Goal: Task Accomplishment & Management: Complete application form

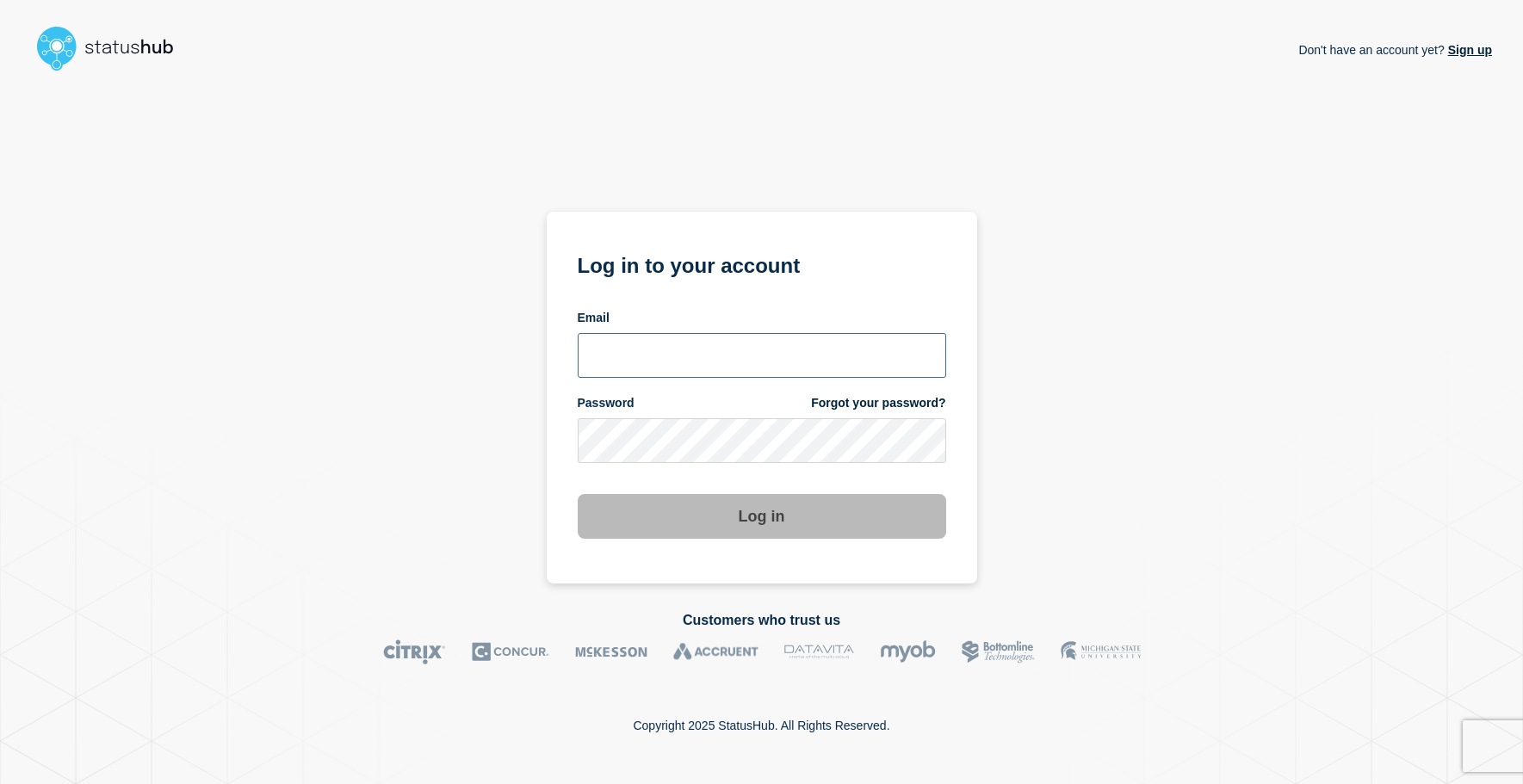
type input "ithelp@grcc.edu"
click at [715, 524] on button "Log in" at bounding box center [762, 516] width 368 height 45
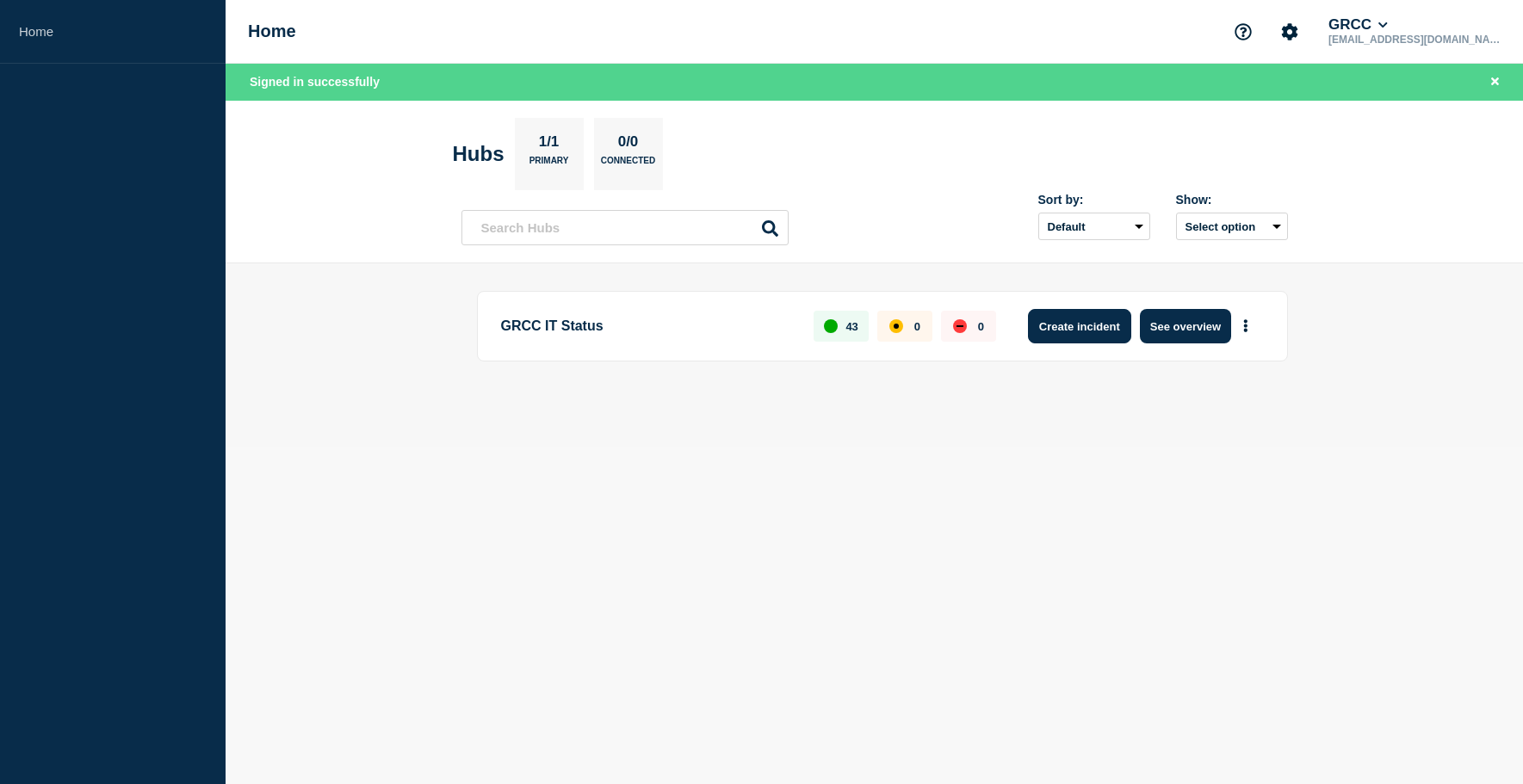
click at [1075, 317] on button "Create incident" at bounding box center [1079, 325] width 103 height 34
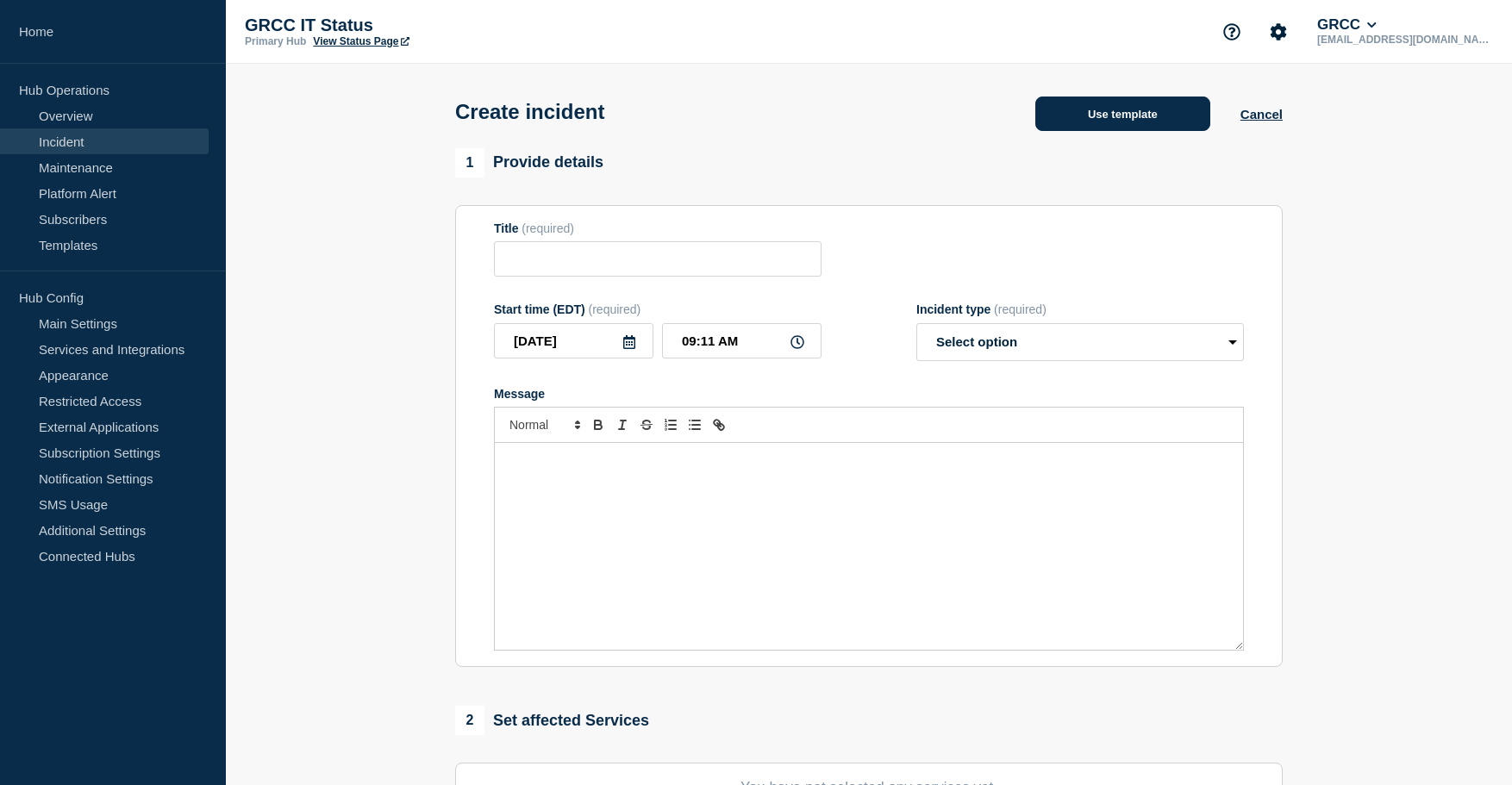
click at [1075, 125] on button "Use template" at bounding box center [1123, 113] width 175 height 34
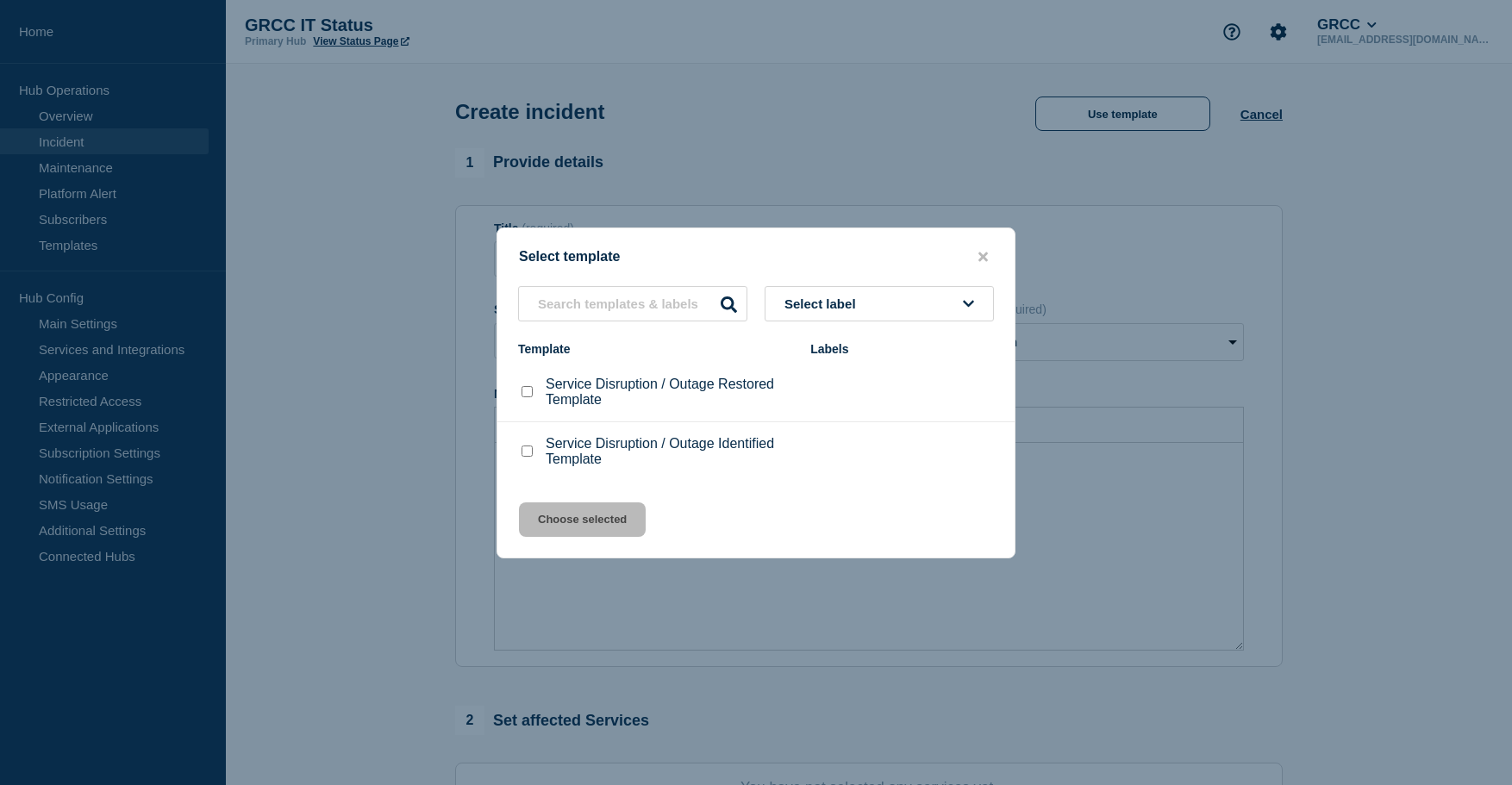
click at [530, 456] on input "Service Disruption / Outage Identified Template checkbox" at bounding box center [527, 451] width 11 height 11
checkbox input "true"
click at [574, 517] on button "Choose selected" at bounding box center [582, 518] width 127 height 34
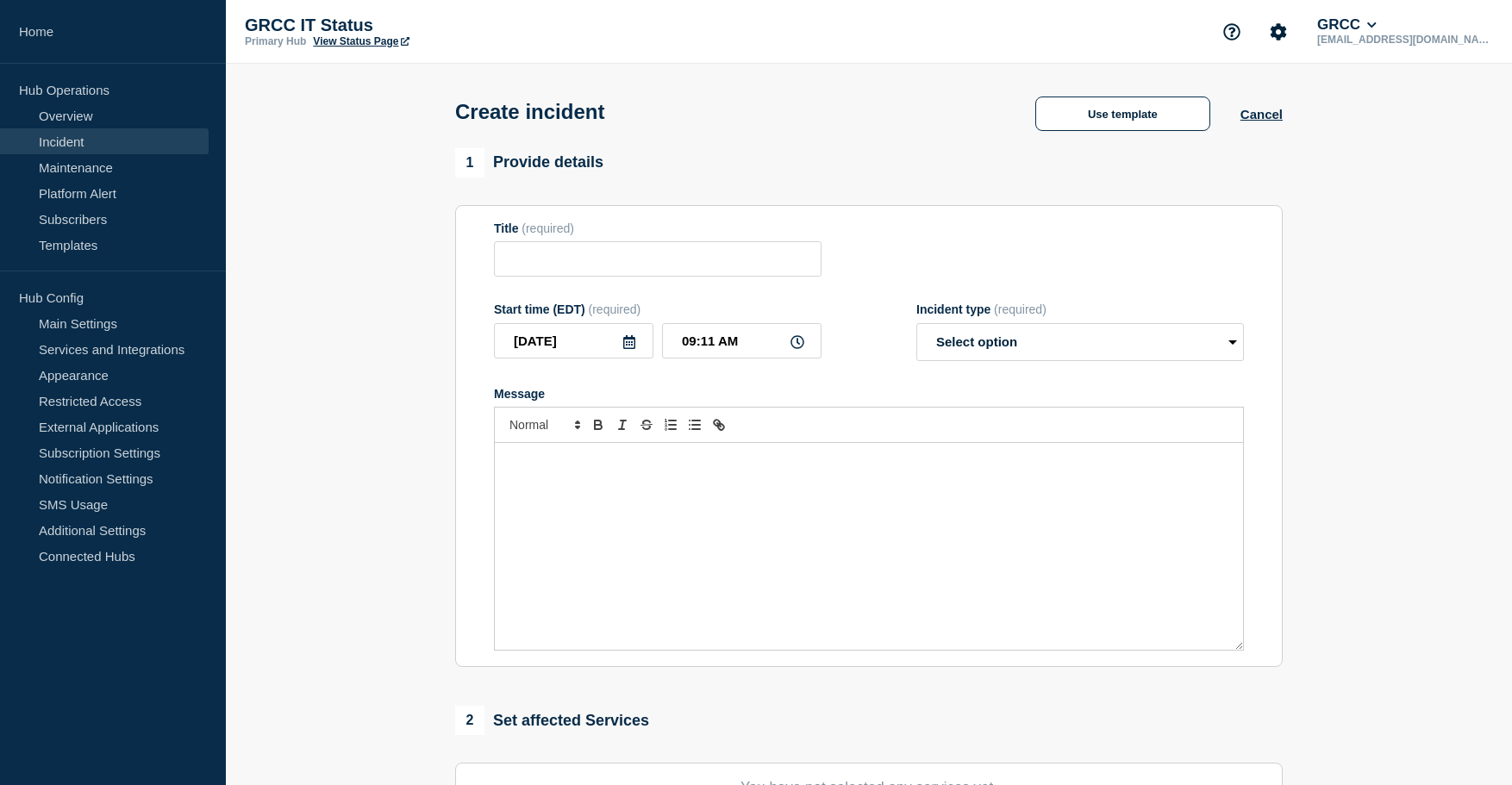
type input "Service Disruption / Outage Identified Template"
select select "investigating"
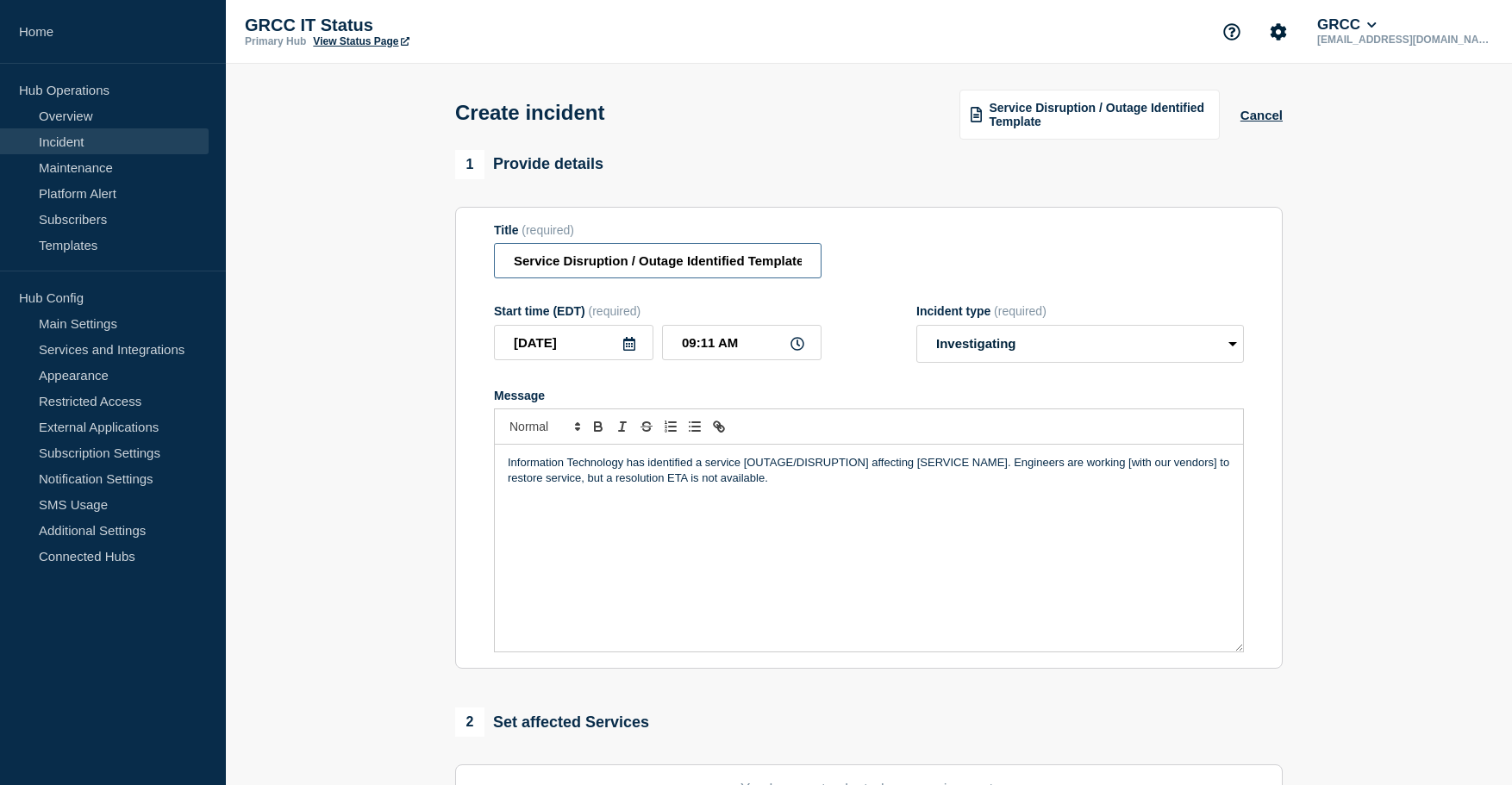
scroll to position [0, 2]
drag, startPoint x: 510, startPoint y: 265, endPoint x: 862, endPoint y: 281, distance: 352.4
click at [862, 279] on div "Title (required) Service Disruption / Outage Identified Template" at bounding box center [868, 251] width 750 height 56
paste input "Technology Notification: Internet Outage at the Lakeshore Campus & Tassell M-Tec"
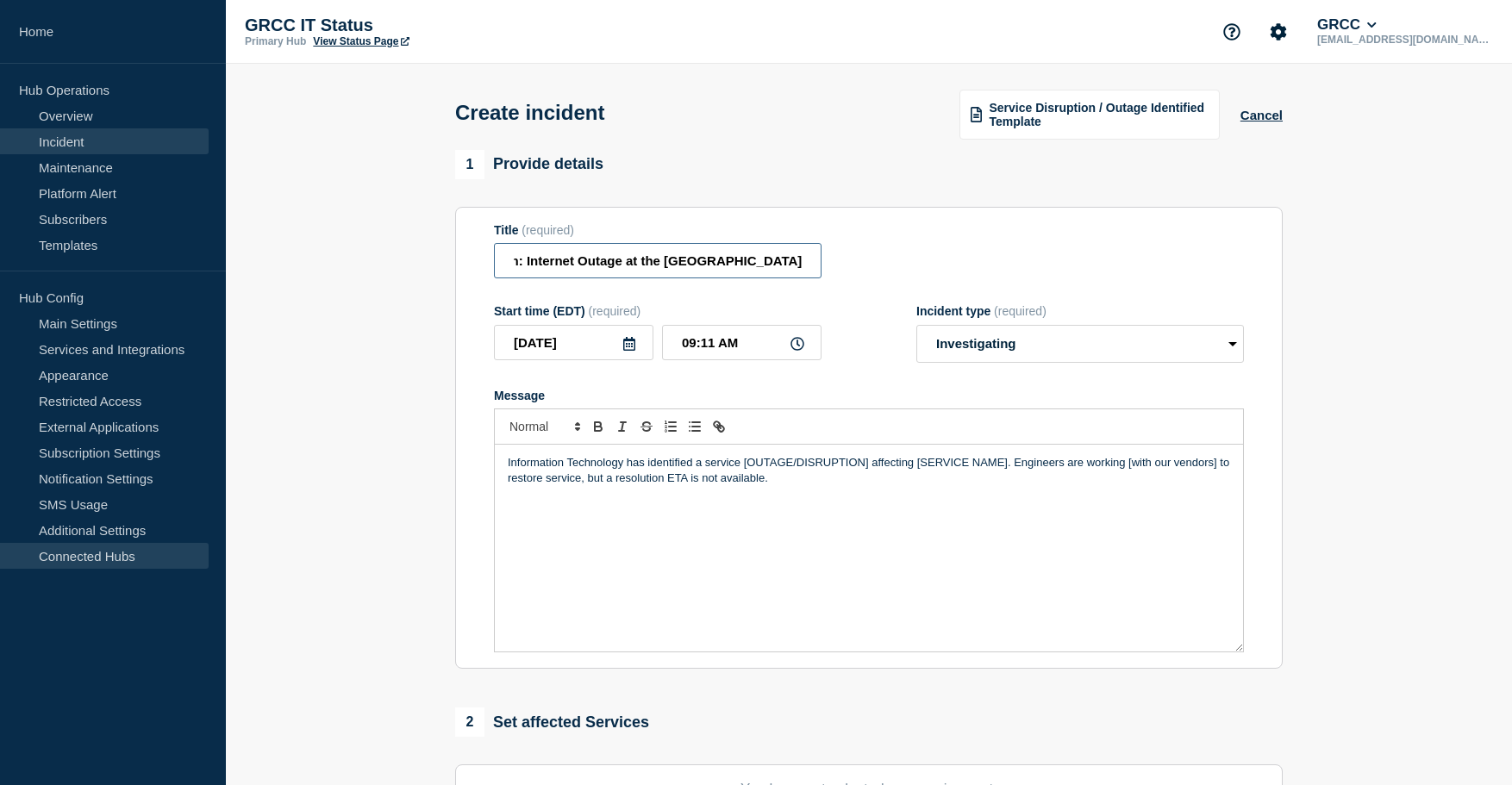
type input "Technology Notification: Internet Outage at the Lakeshore Campus & Tassell M-Tec"
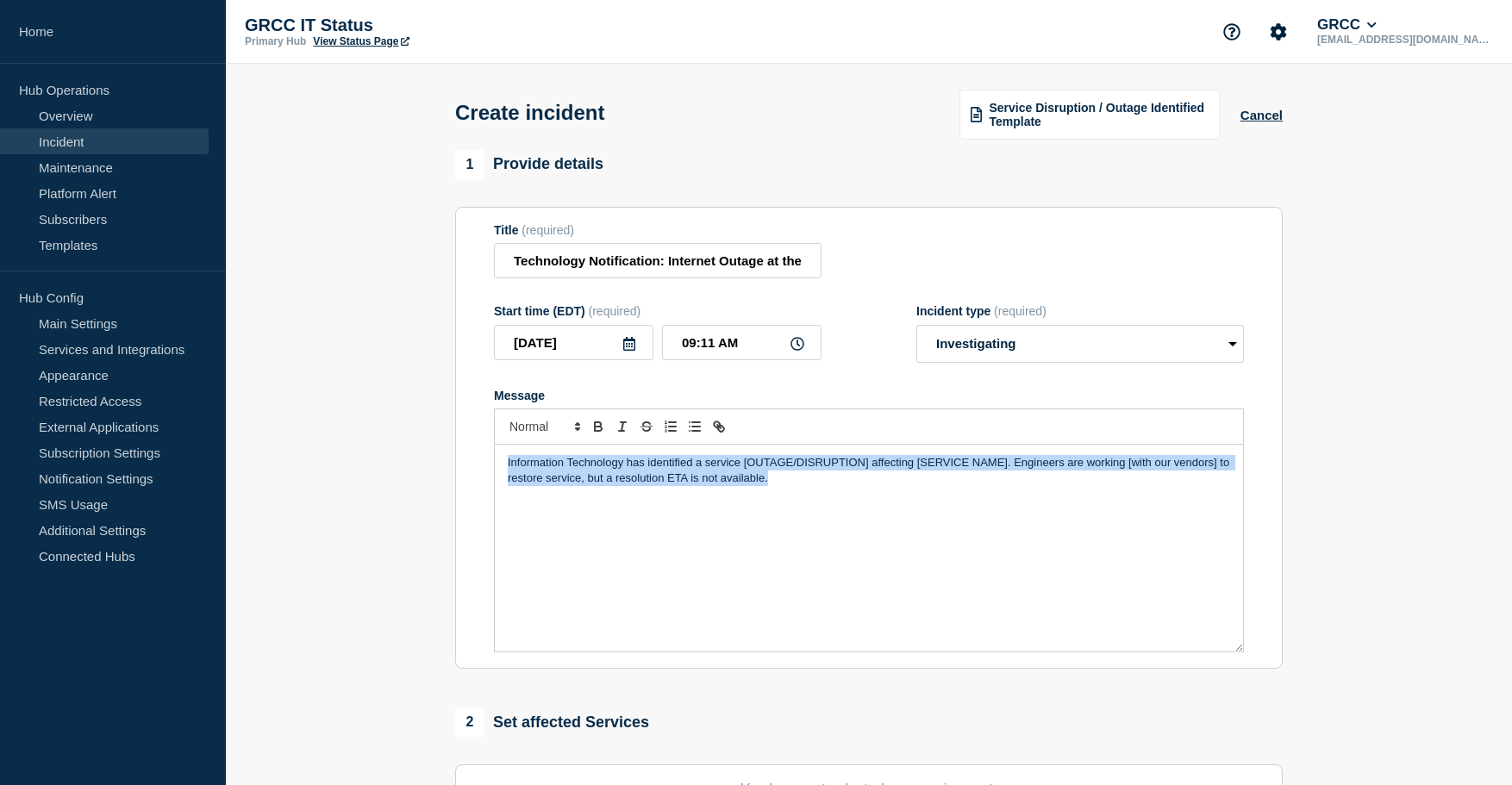
drag, startPoint x: 506, startPoint y: 461, endPoint x: 767, endPoint y: 486, distance: 262.2
click at [767, 486] on div "Information Technology has identified a service [OUTAGE/DISRUPTION] affecting […" at bounding box center [869, 548] width 749 height 207
paste div "Message"
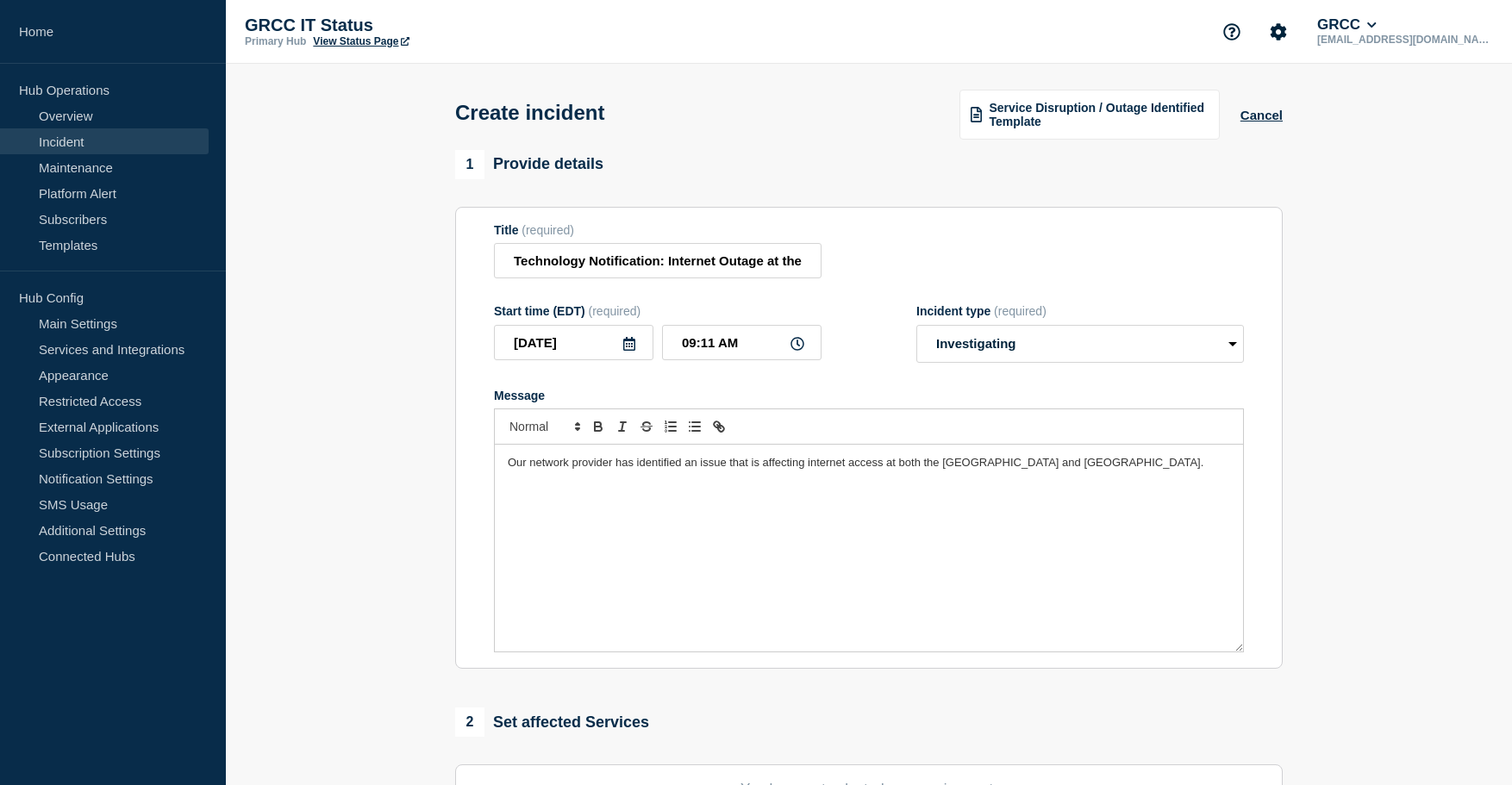
click at [1138, 466] on span "Our network provider has identified an issue that is affecting internet access …" at bounding box center [855, 462] width 695 height 13
click at [994, 350] on select "Select option Investigating Identified Monitoring" at bounding box center [1080, 343] width 327 height 38
click at [916, 326] on select "Select option Investigating Identified Monitoring" at bounding box center [1080, 343] width 327 height 38
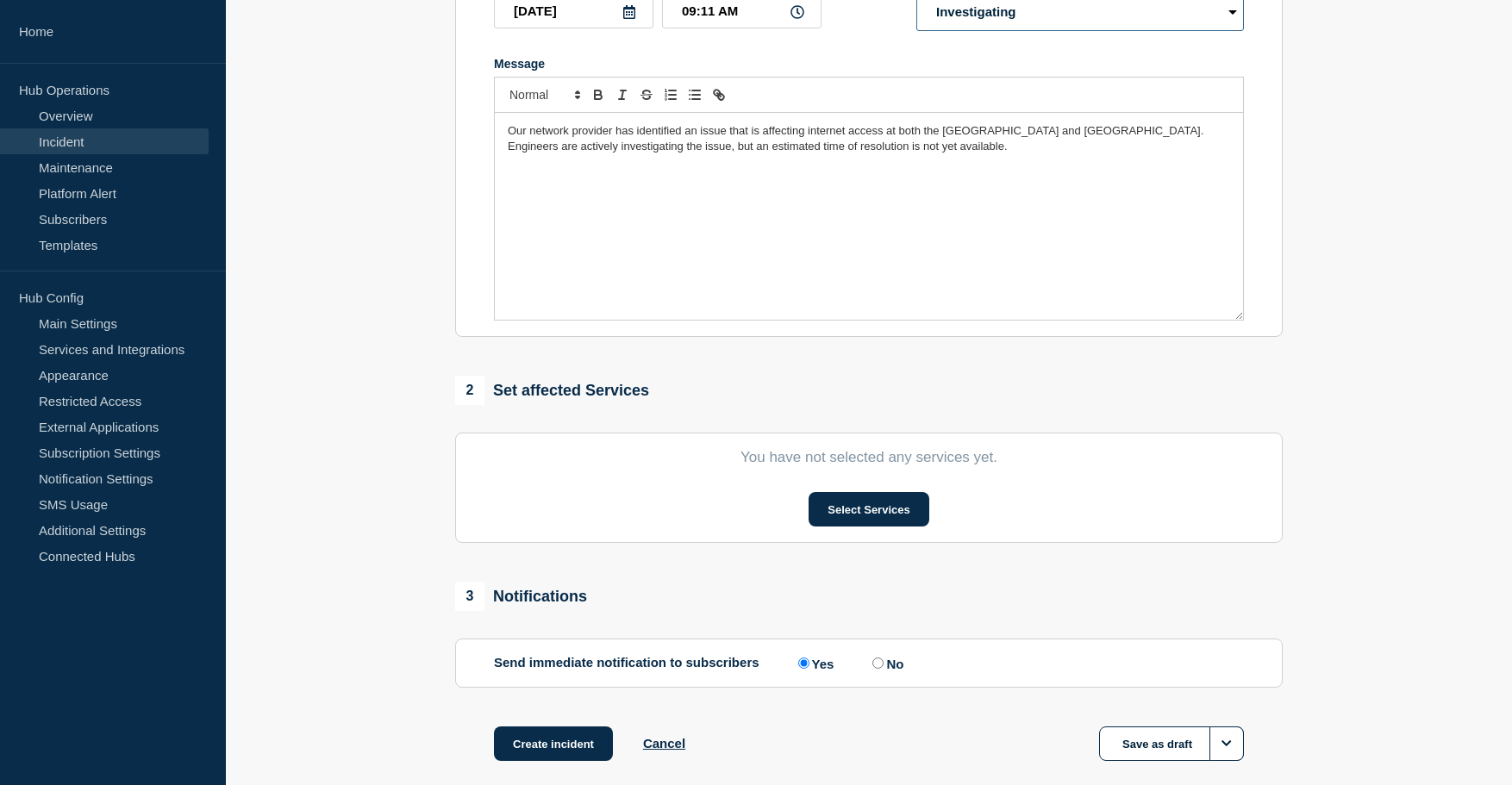
scroll to position [345, 0]
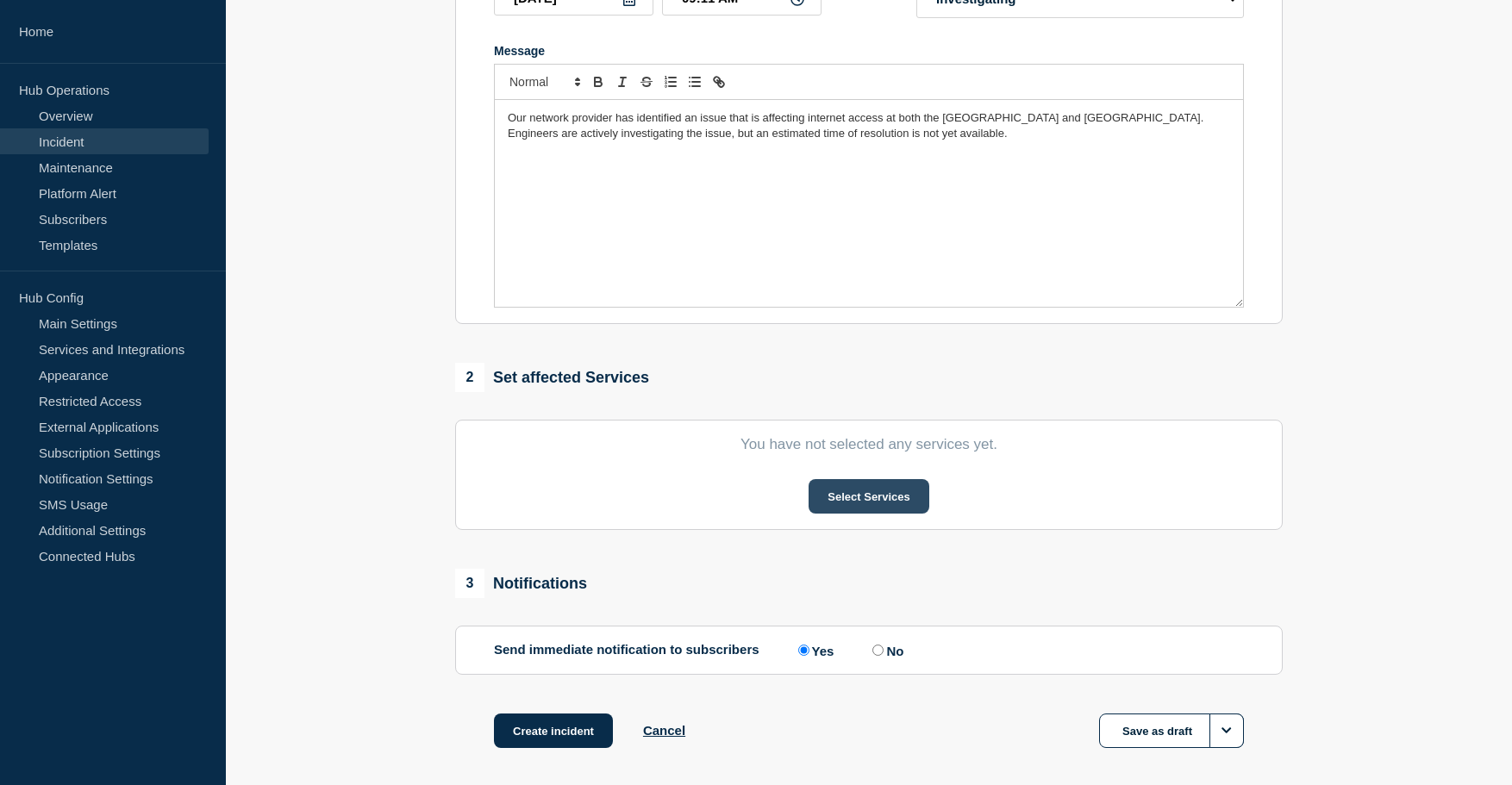
click at [871, 502] on button "Select Services" at bounding box center [868, 495] width 120 height 34
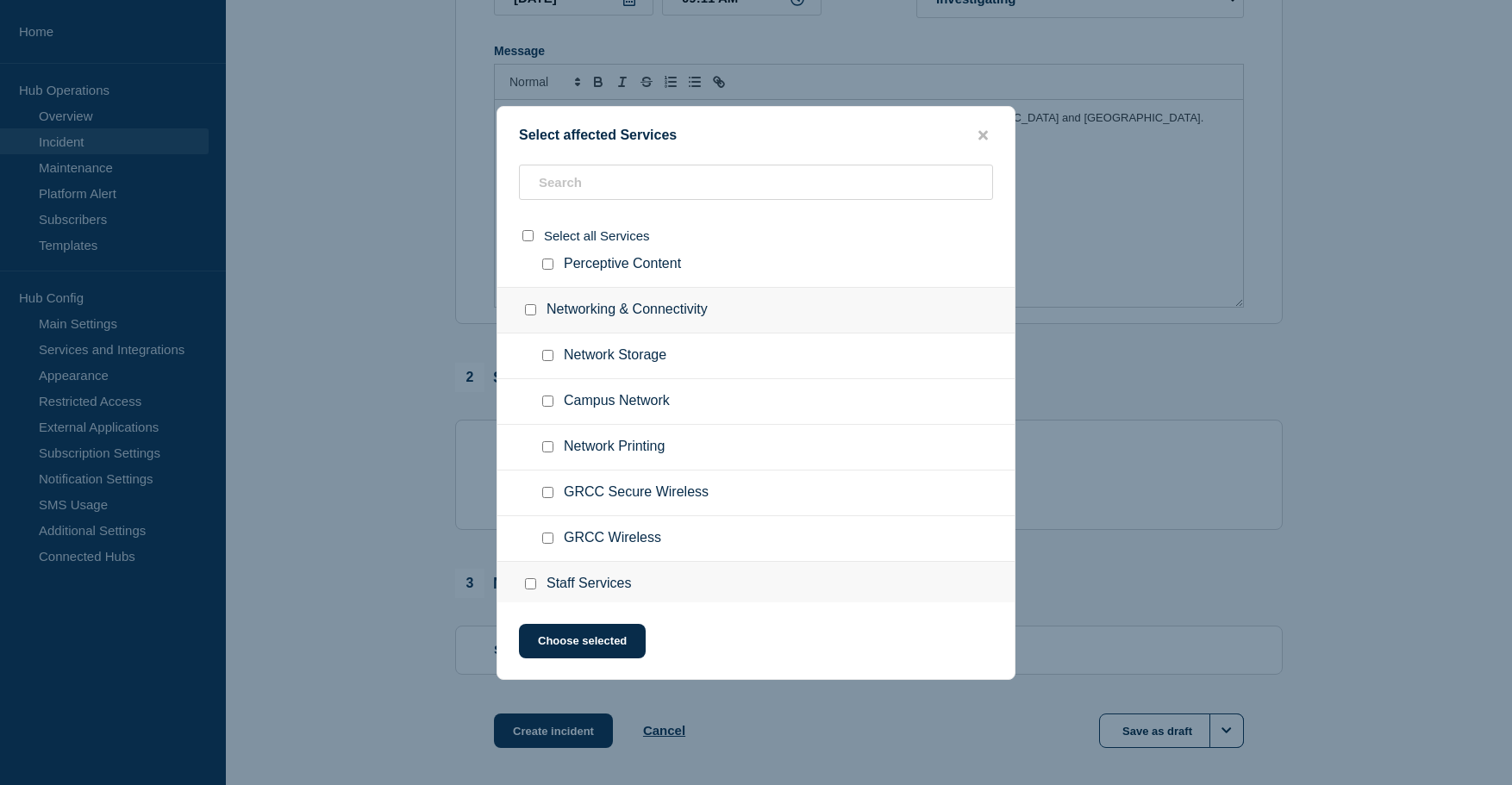
scroll to position [1271, 0]
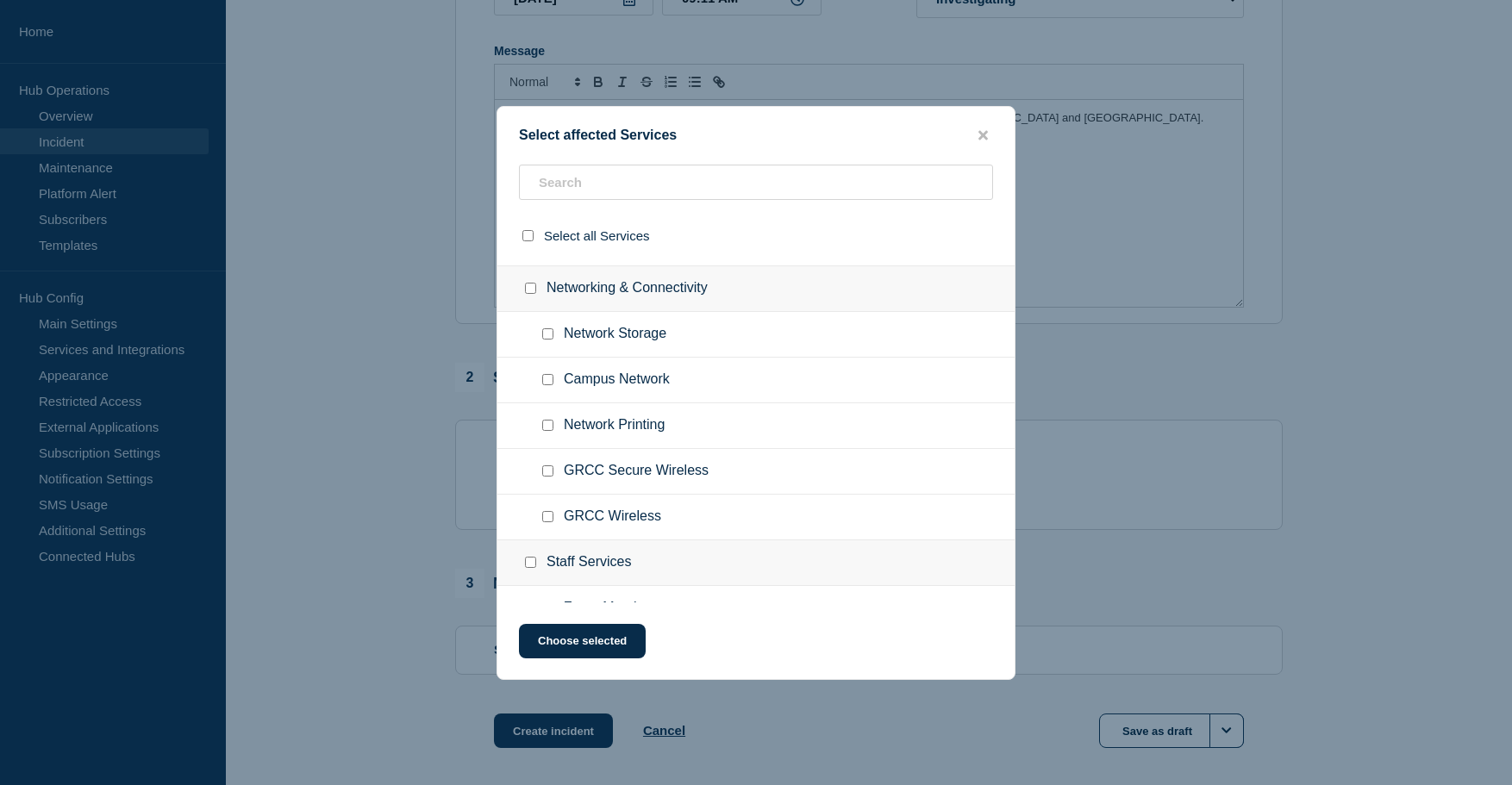
click at [530, 292] on input "Networking & Connectivity checkbox" at bounding box center [531, 288] width 11 height 11
checkbox input "true"
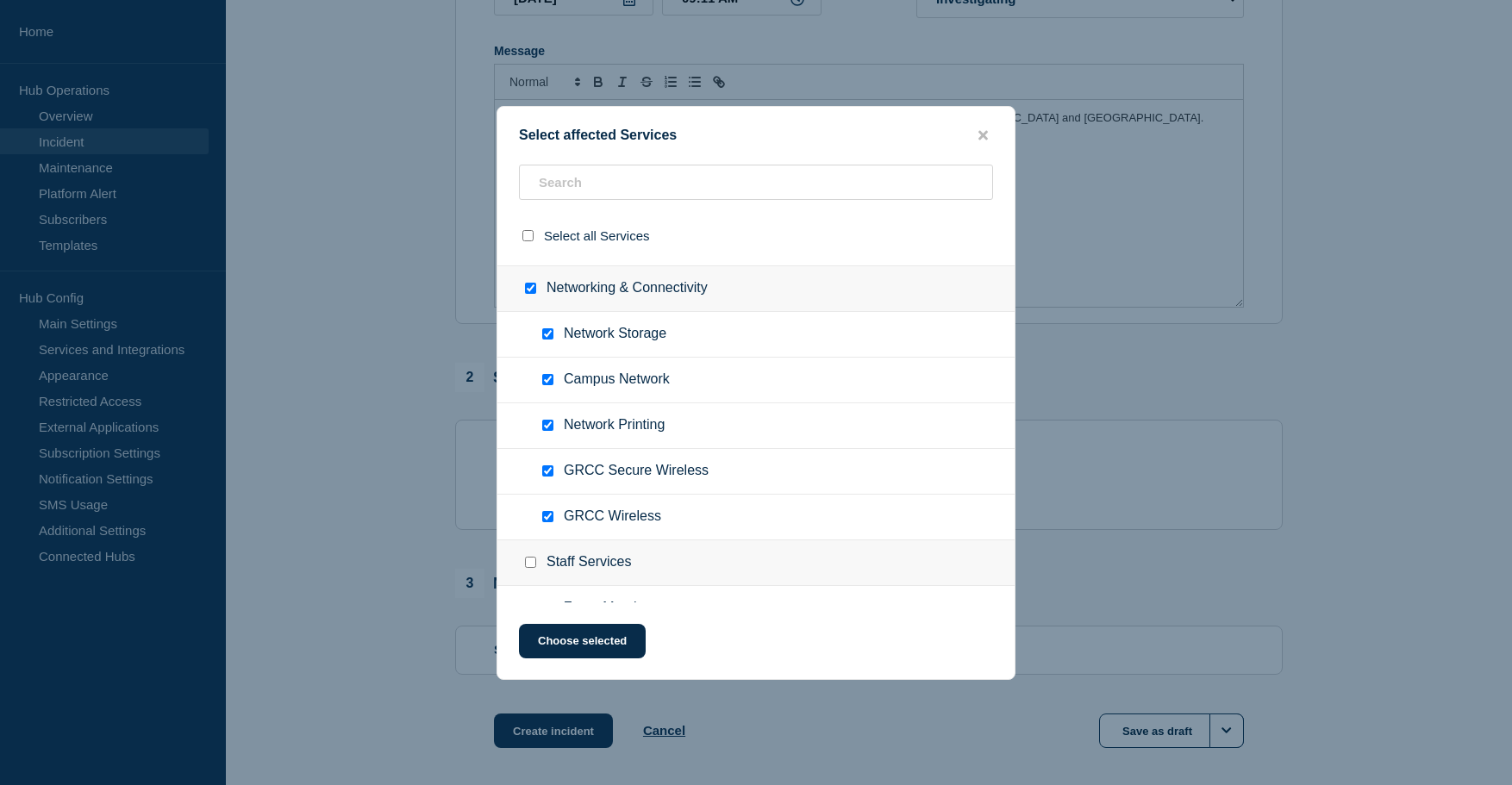
checkbox input "true"
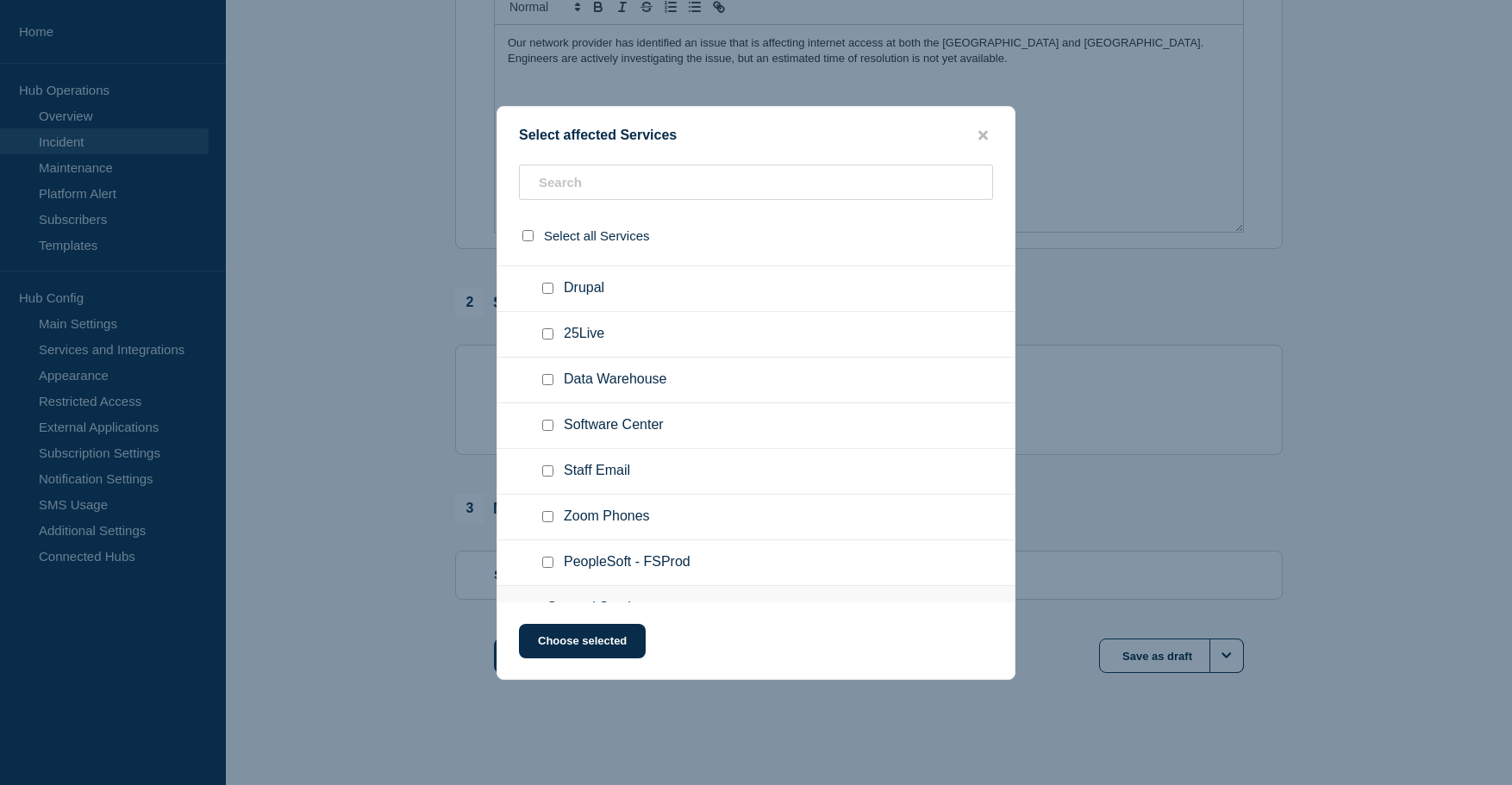
scroll to position [1738, 0]
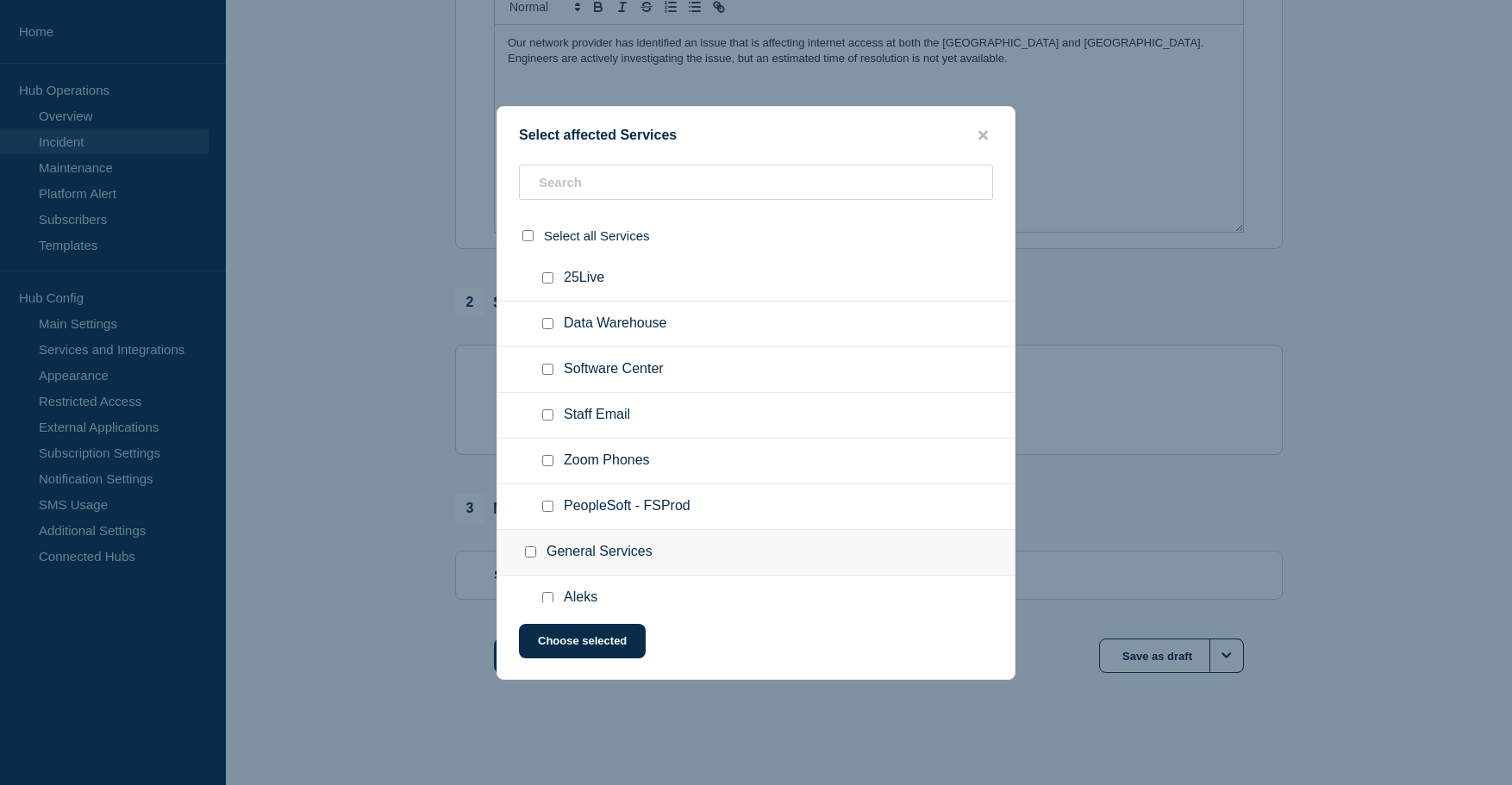
click at [613, 464] on span "Zoom Phones" at bounding box center [607, 461] width 86 height 17
click at [550, 465] on input "Zoom Phones checkbox" at bounding box center [548, 461] width 11 height 11
checkbox input "true"
click at [582, 649] on button "Choose selected" at bounding box center [582, 641] width 127 height 34
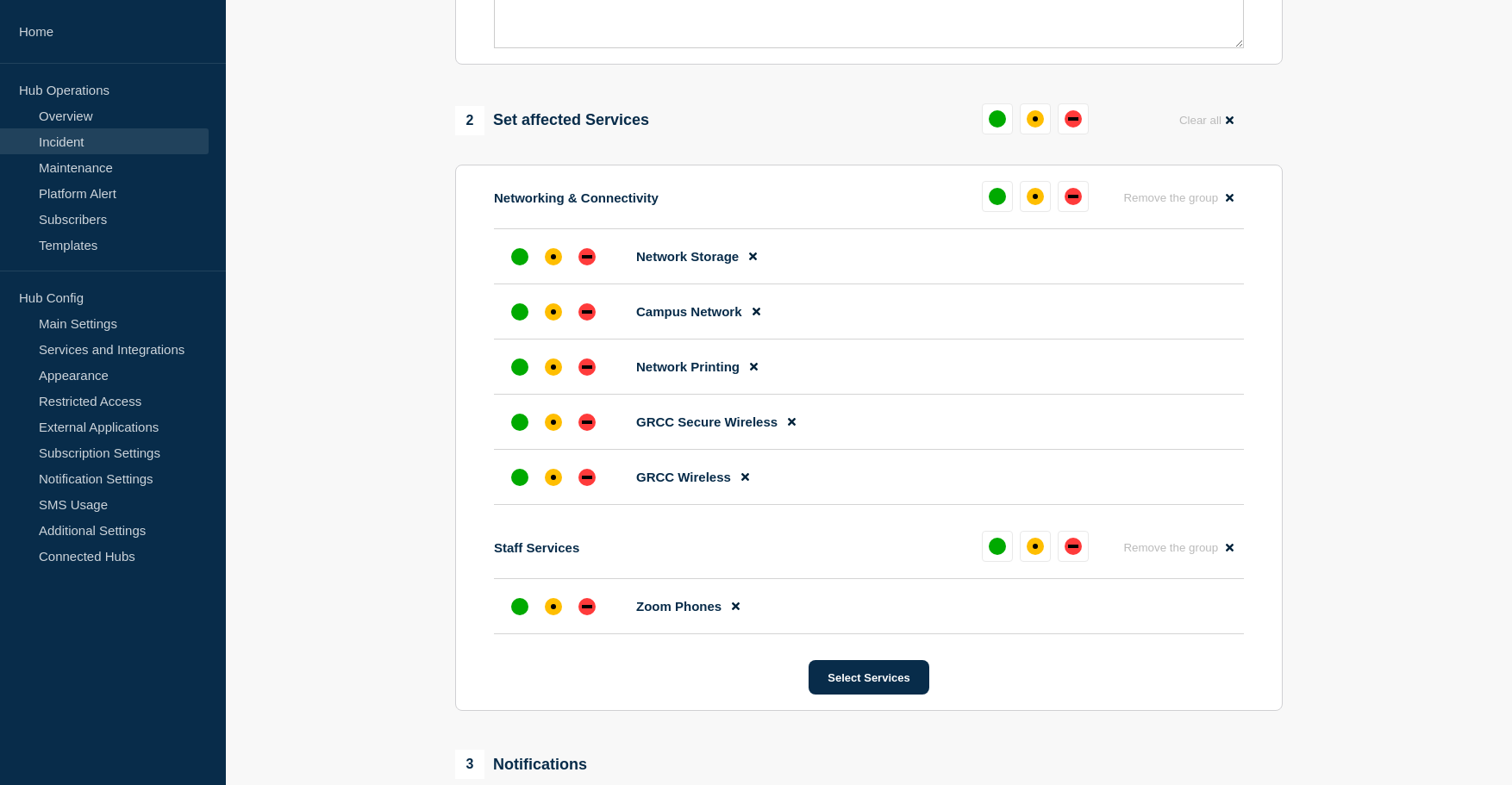
scroll to position [616, 0]
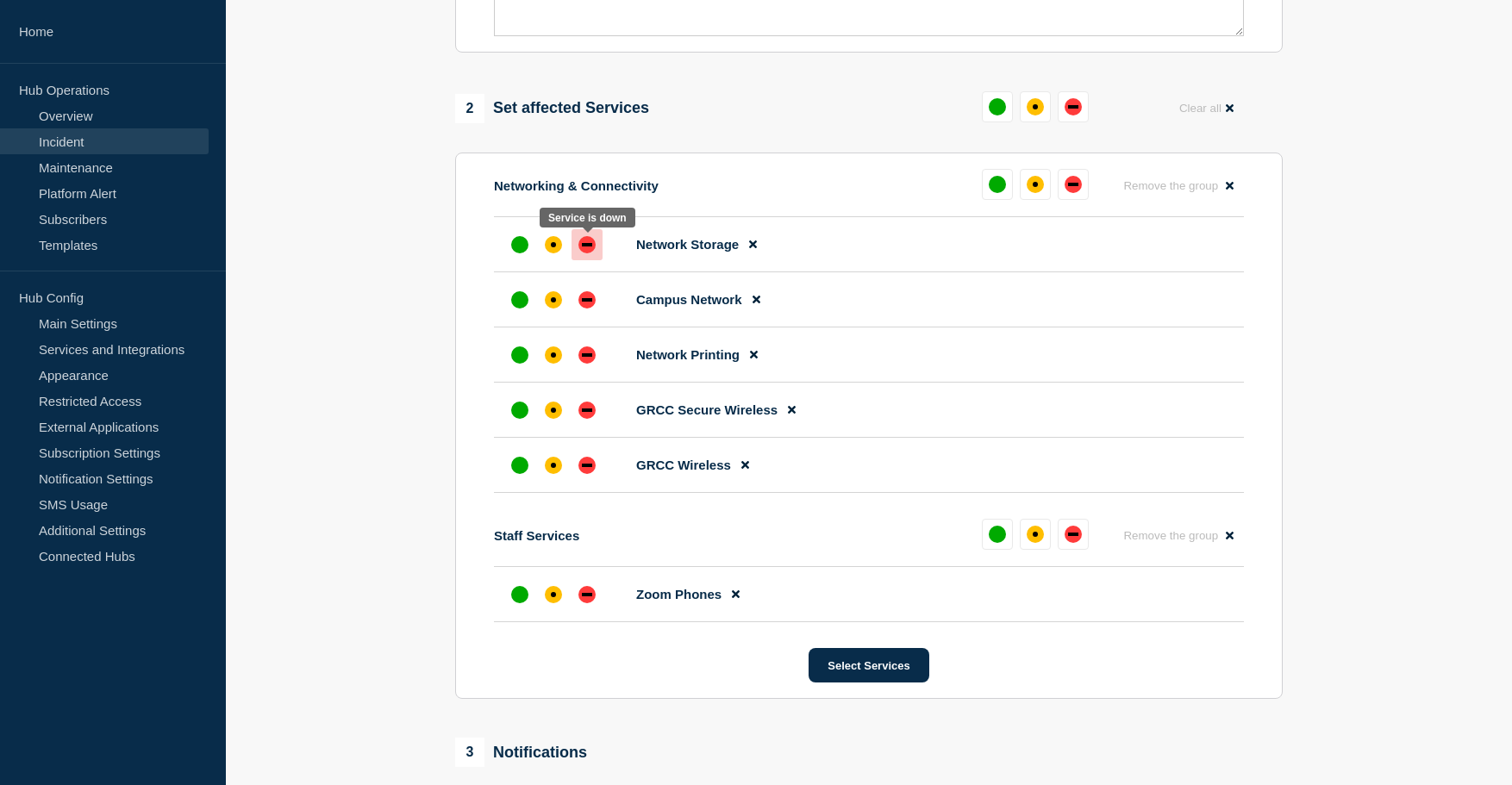
click at [587, 254] on div "down" at bounding box center [587, 245] width 17 height 17
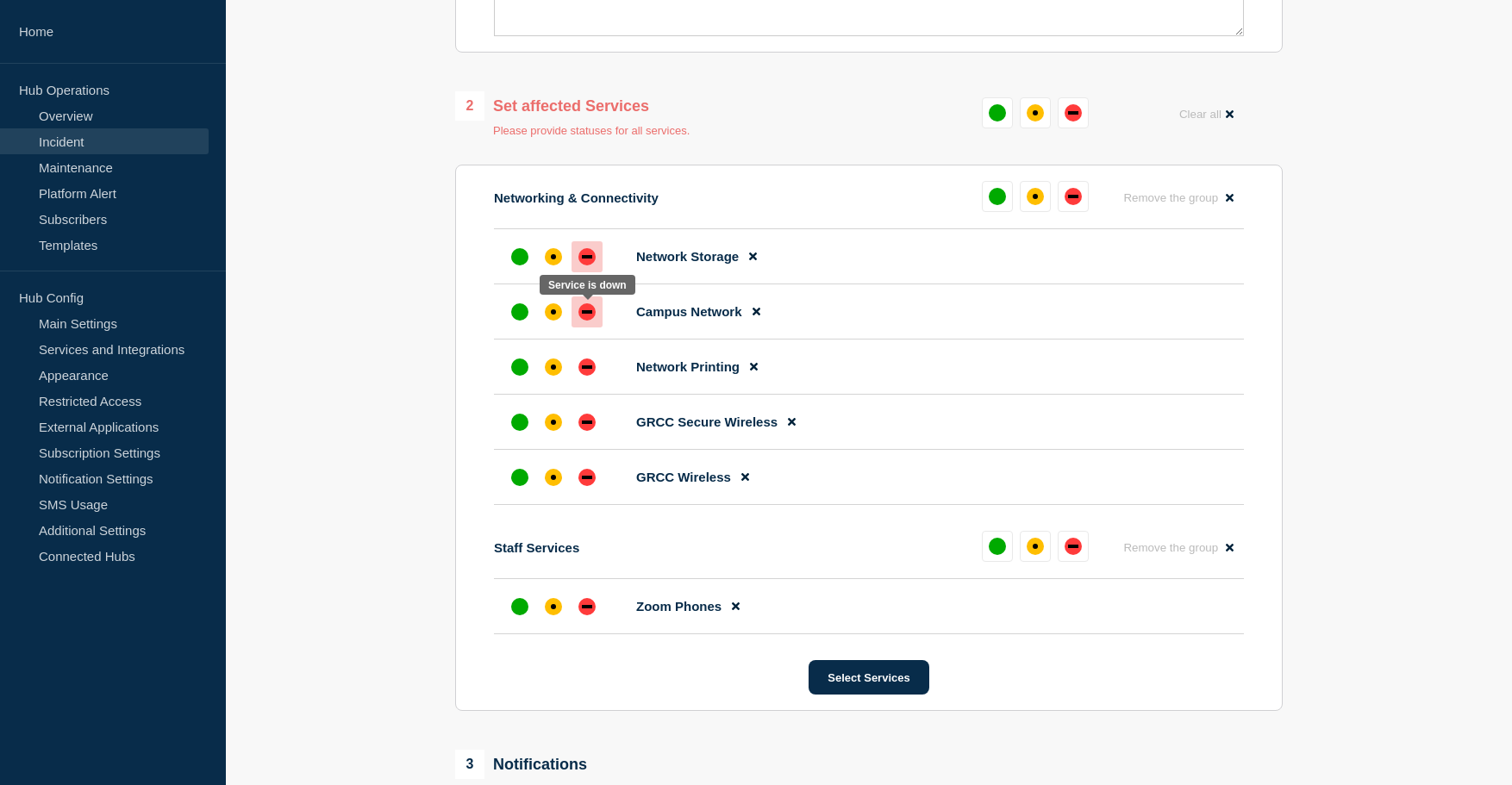
click at [588, 310] on div "down" at bounding box center [587, 312] width 17 height 17
click at [557, 261] on div "affected" at bounding box center [553, 256] width 17 height 17
click at [557, 313] on div "affected" at bounding box center [553, 312] width 17 height 17
click at [582, 261] on div "down" at bounding box center [587, 256] width 17 height 17
click at [590, 311] on div "down" at bounding box center [587, 312] width 17 height 17
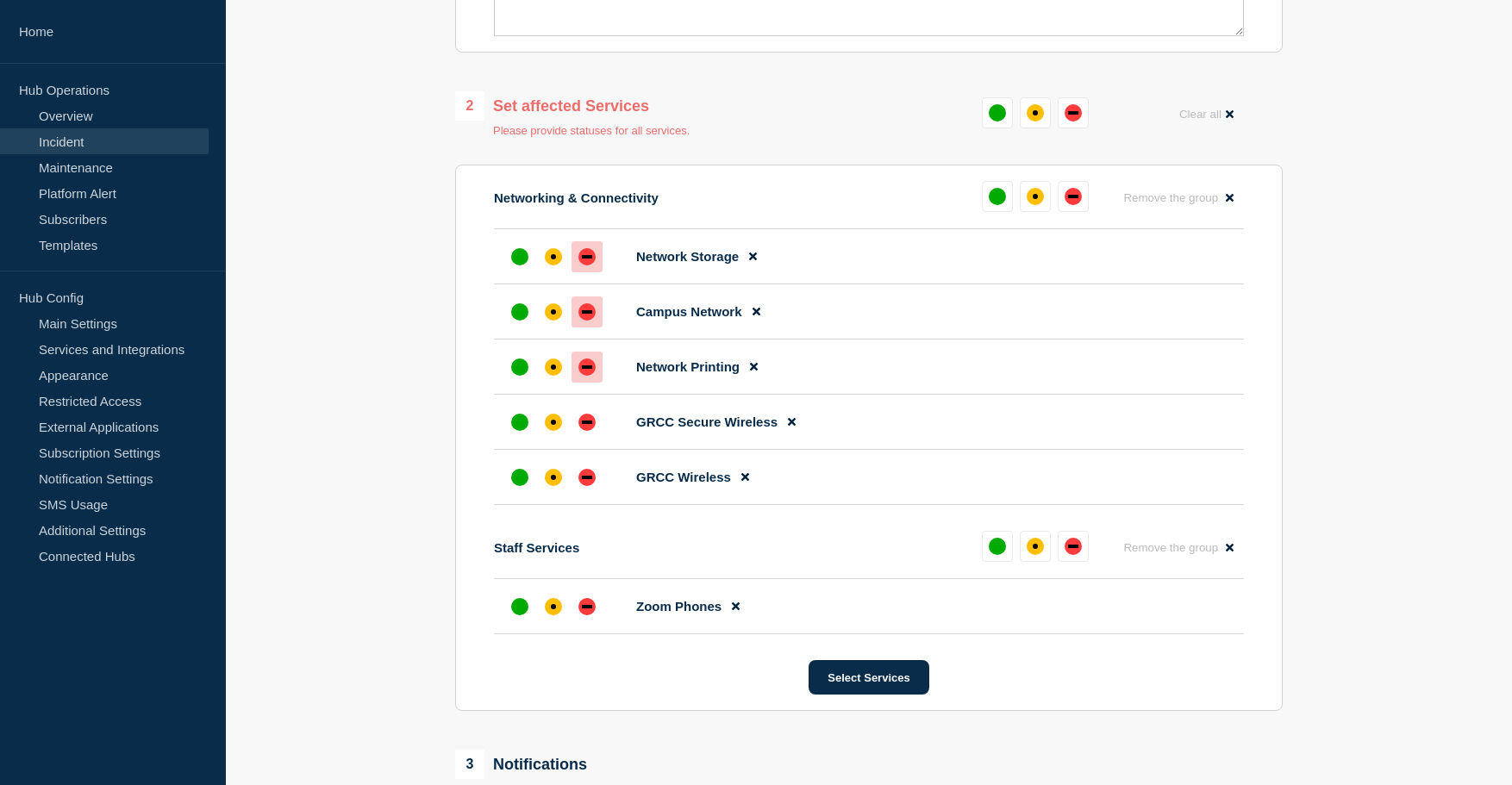
click at [590, 363] on div "down" at bounding box center [587, 367] width 17 height 17
click at [594, 419] on div "down" at bounding box center [587, 422] width 17 height 17
click at [584, 476] on div "down" at bounding box center [587, 477] width 17 height 17
click at [587, 609] on div "down" at bounding box center [587, 607] width 10 height 4
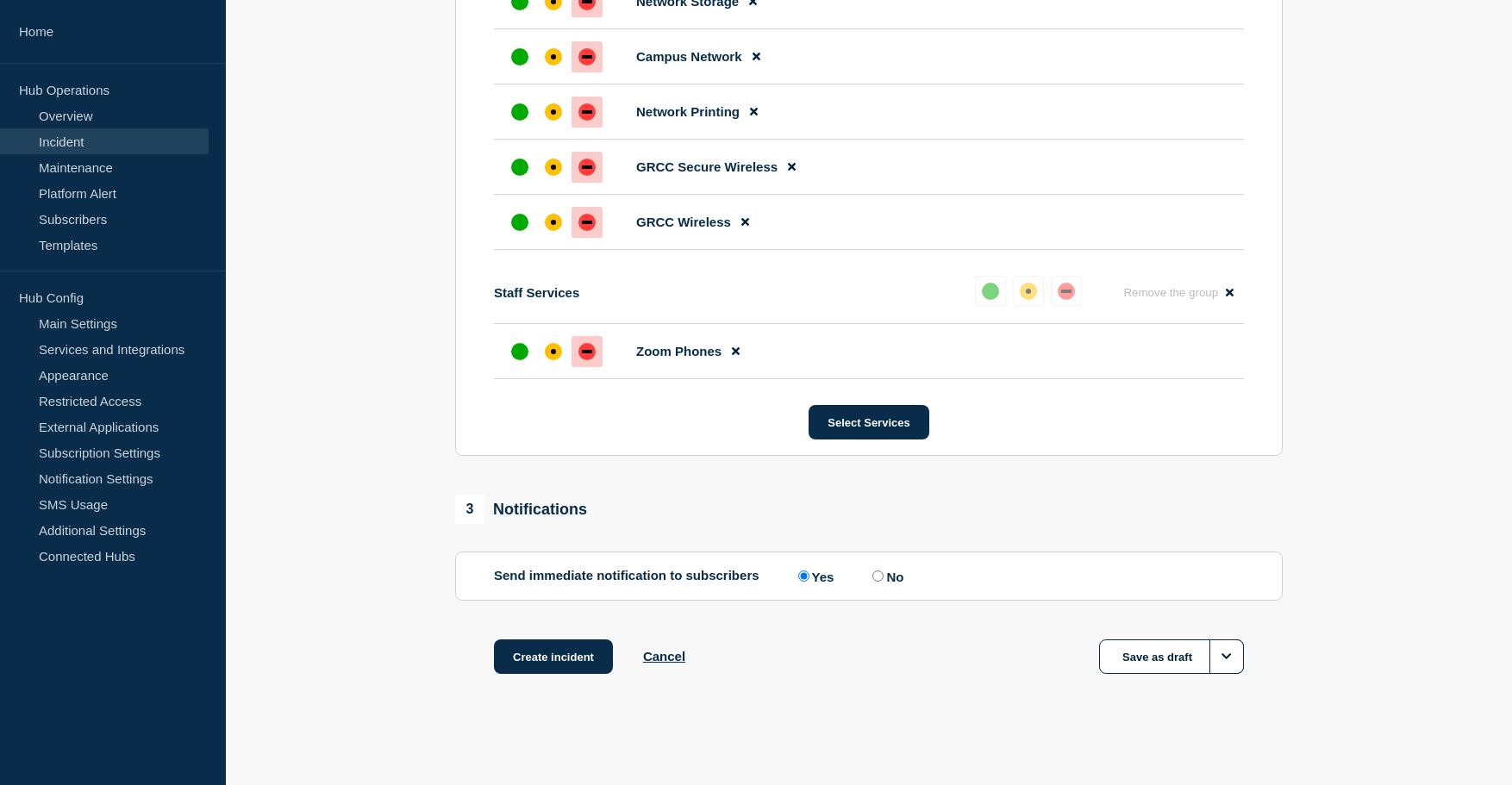
scroll to position [862, 0]
click at [571, 650] on button "Create incident" at bounding box center [553, 655] width 119 height 34
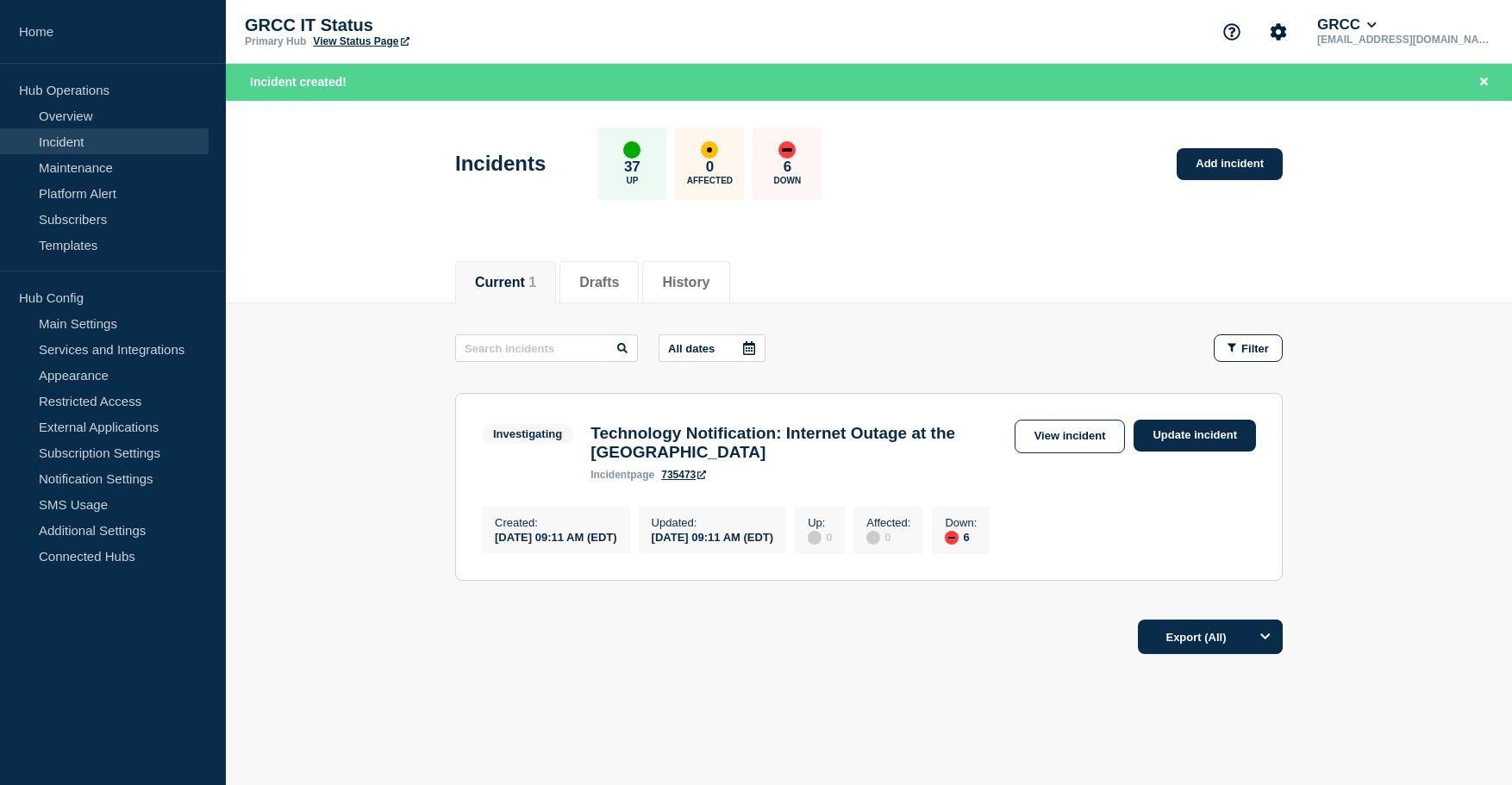
click at [969, 28] on div "GRCC IT Status Primary Hub View Status Page GRCC ithelp@grcc.edu" at bounding box center [869, 31] width 1286 height 63
